Goal: Task Accomplishment & Management: Use online tool/utility

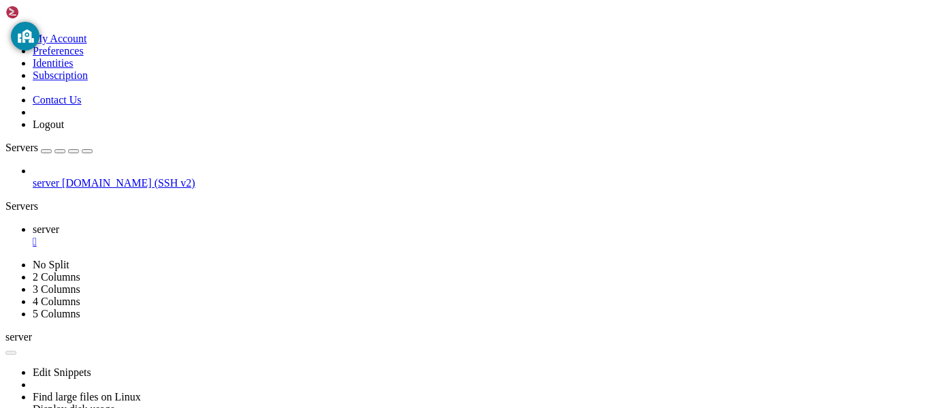
scroll to position [6, 1]
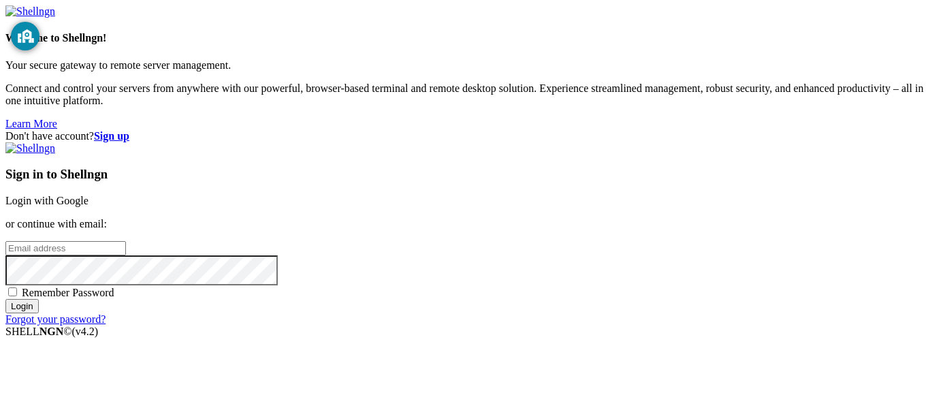
click at [833, 191] on div "Don't have account? Sign up Sign in to Shellngn Login with Google or continue w…" at bounding box center [464, 227] width 919 height 195
click at [566, 148] on div "Sign in to Shellngn Login with Google or continue with email: Remember Password…" at bounding box center [464, 233] width 919 height 183
click at [89, 195] on link "Login with Google" at bounding box center [46, 201] width 83 height 12
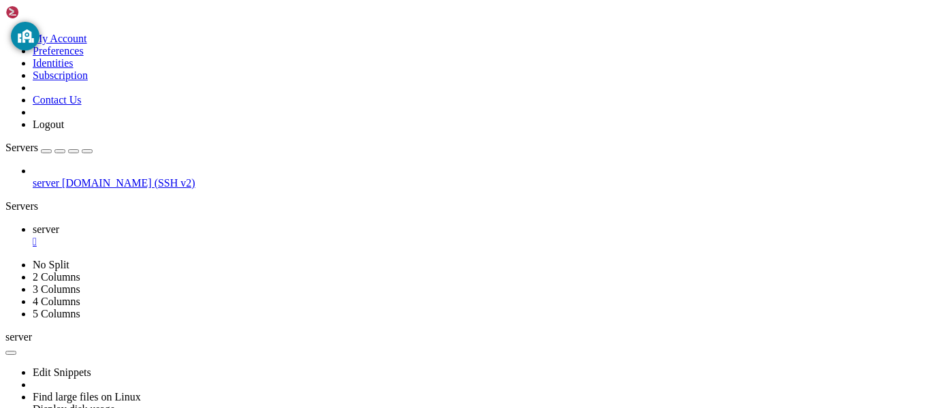
scroll to position [5243, 0]
drag, startPoint x: 292, startPoint y: 628, endPoint x: 266, endPoint y: 642, distance: 29.8
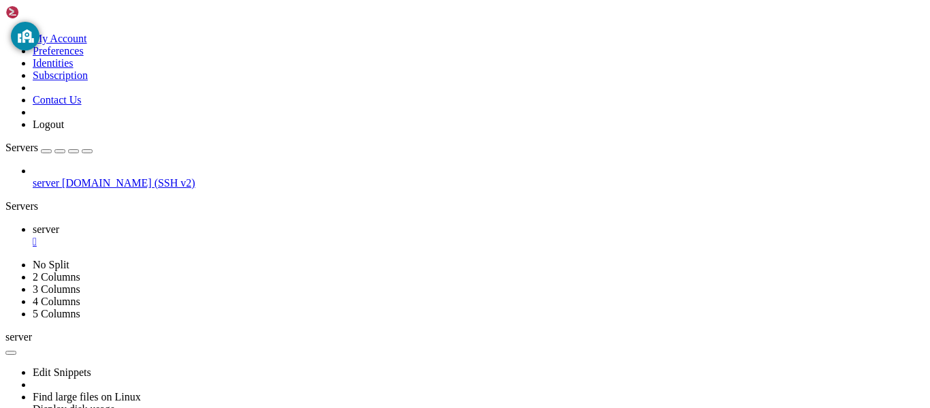
scroll to position [5382, 0]
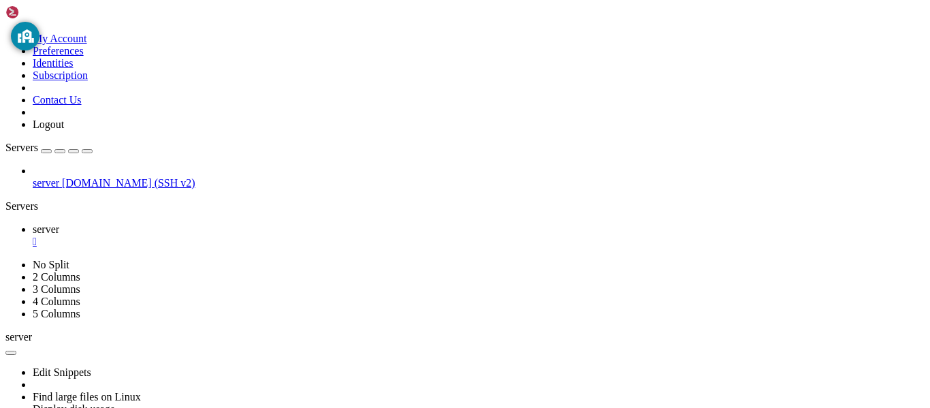
drag, startPoint x: 7, startPoint y: 765, endPoint x: 148, endPoint y: 767, distance: 140.3
drag, startPoint x: 174, startPoint y: 765, endPoint x: 12, endPoint y: 765, distance: 162.7
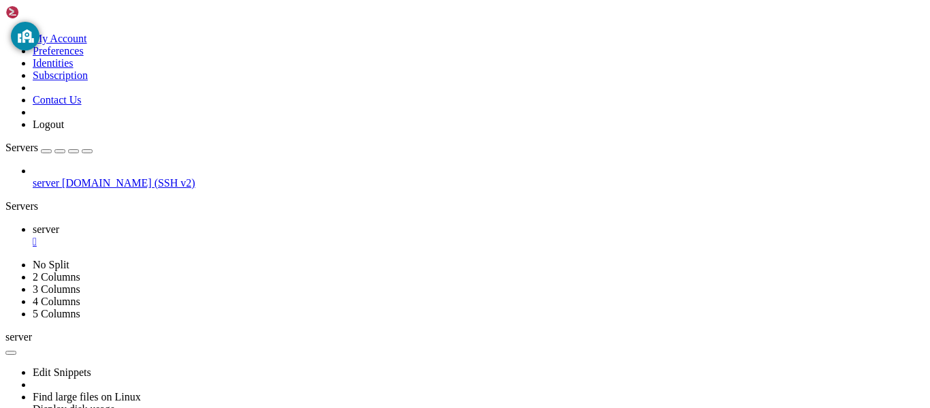
copy x-row "sudo apt install net-tools"
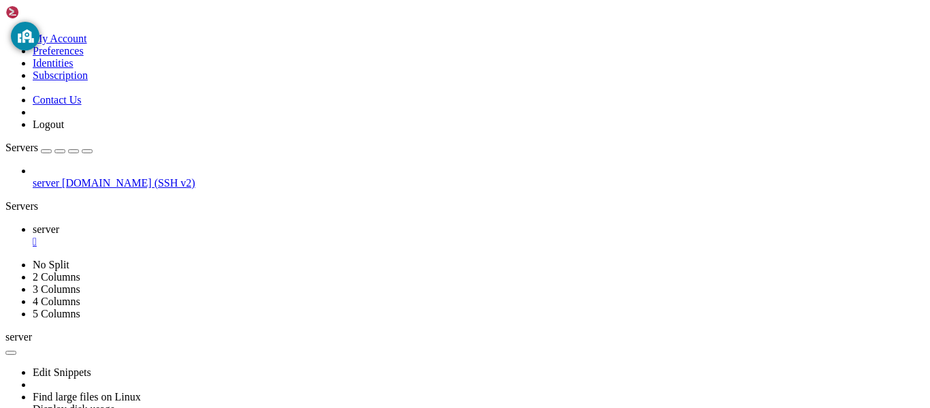
scroll to position [6169, 0]
drag, startPoint x: 86, startPoint y: 544, endPoint x: 161, endPoint y: 547, distance: 75.0
